Goal: Browse casually: Explore the website without a specific task or goal

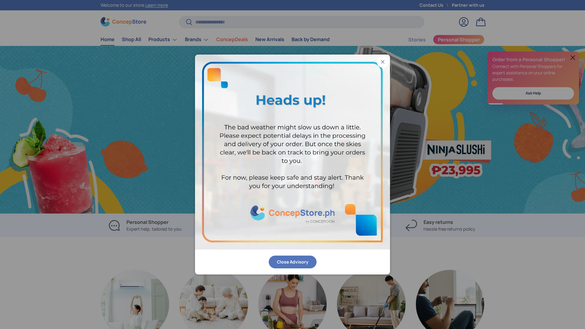
scroll to position [0, 1171]
